Goal: Transaction & Acquisition: Obtain resource

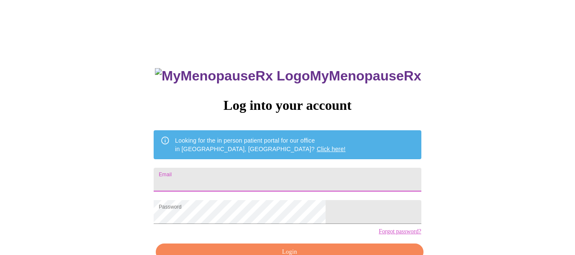
click at [342, 172] on input "Email" at bounding box center [287, 180] width 267 height 24
type input "[EMAIL_ADDRESS][DOMAIN_NAME]"
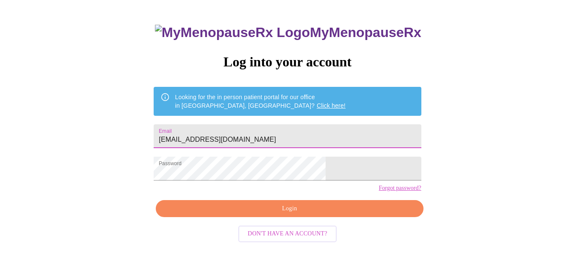
scroll to position [50, 0]
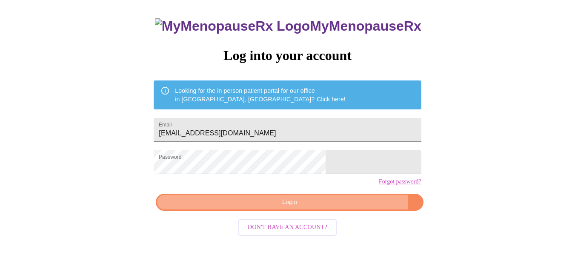
click at [330, 208] on span "Login" at bounding box center [289, 202] width 248 height 11
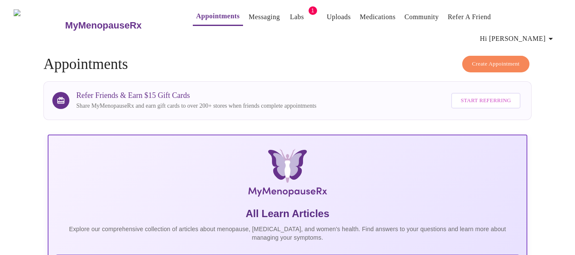
click at [290, 21] on link "Labs" at bounding box center [297, 17] width 14 height 12
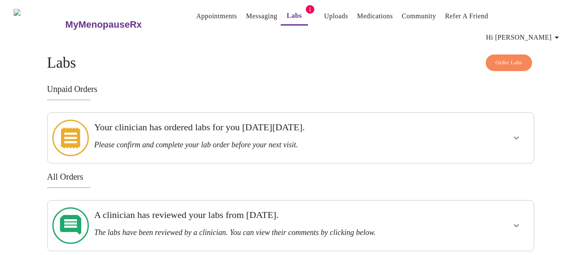
click at [522, 128] on button "show more" at bounding box center [516, 138] width 20 height 20
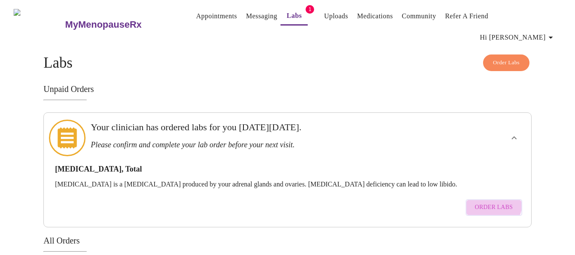
click at [487, 202] on span "Order Labs" at bounding box center [494, 207] width 38 height 11
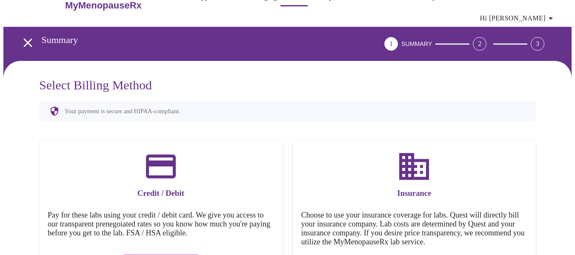
scroll to position [56, 0]
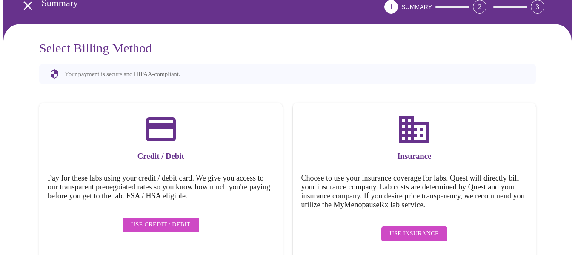
click at [405, 228] on span "Use Insurance" at bounding box center [414, 233] width 49 height 11
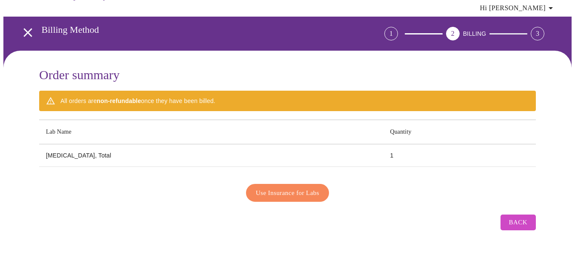
scroll to position [12, 0]
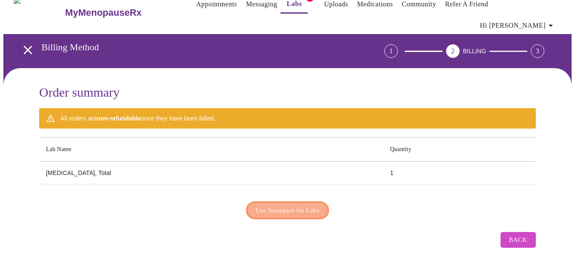
click at [314, 205] on span "Use Insurance for Labs" at bounding box center [287, 210] width 63 height 11
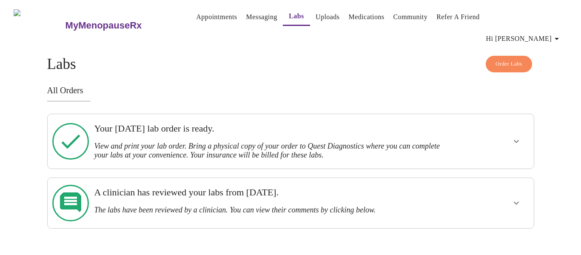
click at [401, 142] on h3 "View and print your lab order. Bring a physical copy of your order to Quest Dia…" at bounding box center [267, 151] width 346 height 18
click at [514, 136] on icon "show more" at bounding box center [516, 141] width 10 height 10
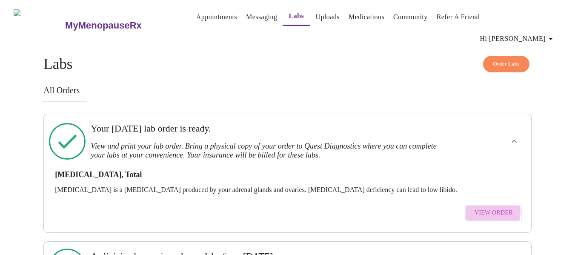
click at [494, 208] on span "View Order" at bounding box center [493, 213] width 38 height 11
